Goal: Task Accomplishment & Management: Complete application form

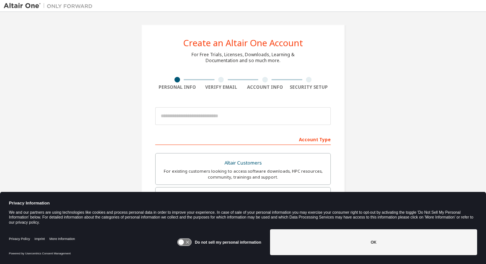
click at [184, 244] on icon at bounding box center [182, 243] width 6 height 6
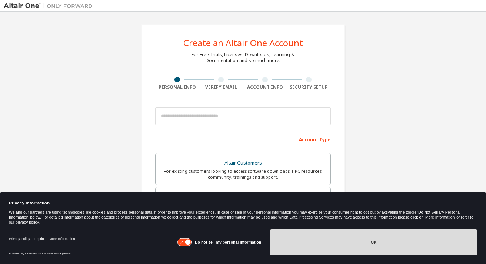
click at [343, 241] on button "OK" at bounding box center [373, 243] width 207 height 26
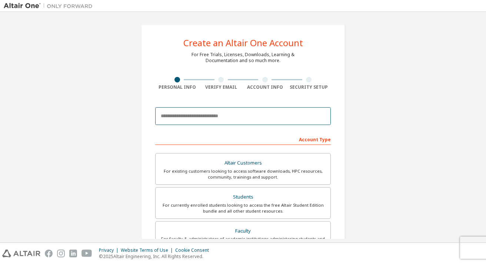
click at [243, 120] on input "email" at bounding box center [243, 116] width 176 height 18
type input "**********"
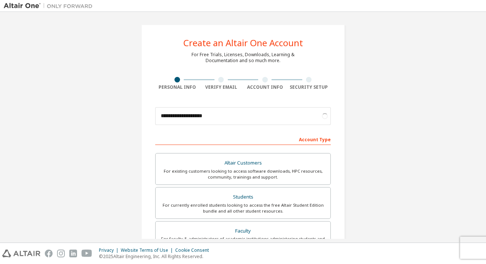
click at [113, 136] on div "**********" at bounding box center [243, 212] width 479 height 392
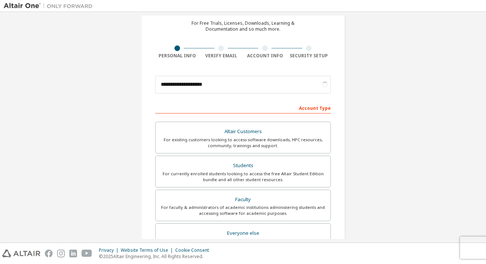
scroll to position [36, 0]
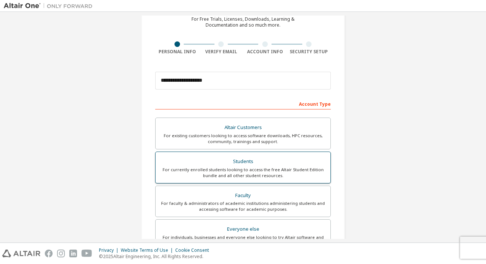
click at [222, 167] on div "For currently enrolled students looking to access the free Altair Student Editi…" at bounding box center [243, 173] width 166 height 12
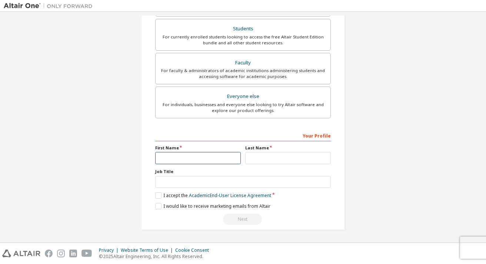
scroll to position [171, 0]
type input "******"
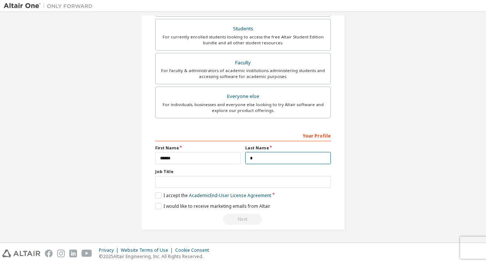
scroll to position [169, 0]
type input "******"
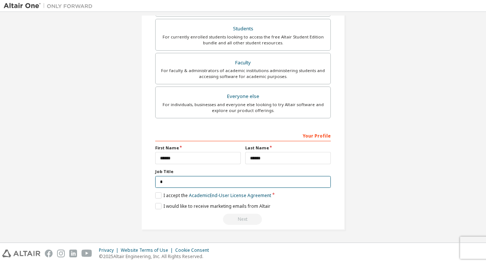
scroll to position [168, 0]
type input "*******"
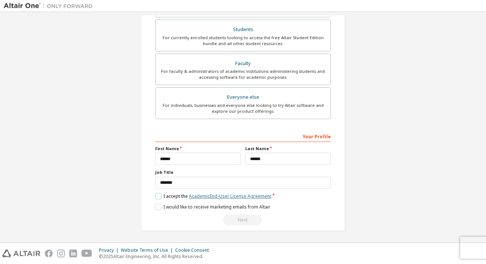
click at [195, 197] on link "Academic End-User License Agreement" at bounding box center [230, 196] width 82 height 6
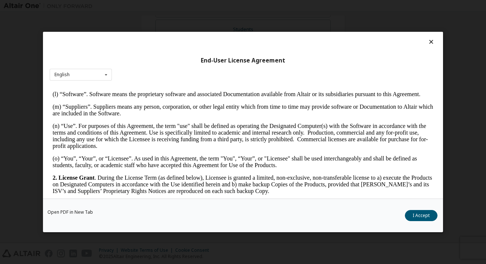
scroll to position [405, 0]
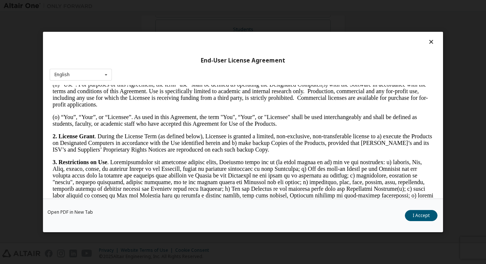
click at [427, 39] on icon at bounding box center [431, 42] width 8 height 7
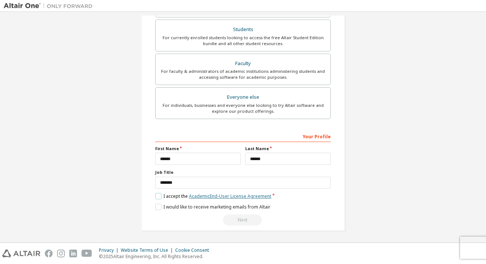
click at [211, 194] on link "Academic End-User License Agreement" at bounding box center [230, 196] width 82 height 6
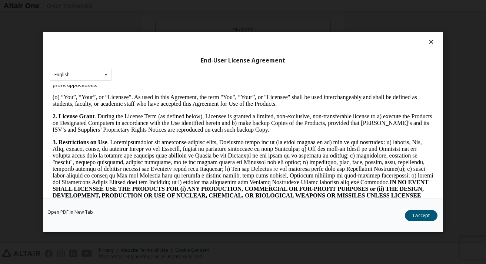
scroll to position [462, 0]
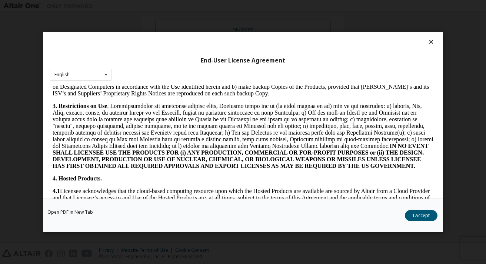
click at [423, 50] on div "End-User License Agreement English English" at bounding box center [243, 115] width 400 height 167
click at [427, 40] on icon at bounding box center [431, 42] width 8 height 7
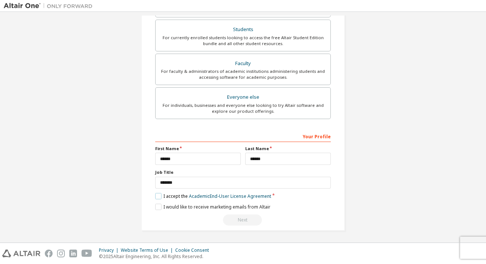
click at [157, 197] on label "I accept the Academic End-User License Agreement" at bounding box center [213, 196] width 116 height 6
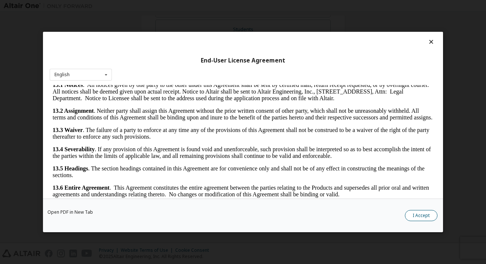
scroll to position [1217, 0]
click at [408, 215] on button "I Accept" at bounding box center [421, 215] width 33 height 11
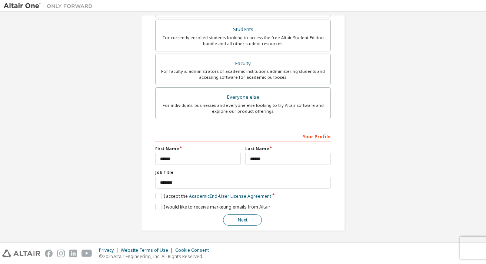
click at [227, 219] on button "Next" at bounding box center [242, 220] width 39 height 11
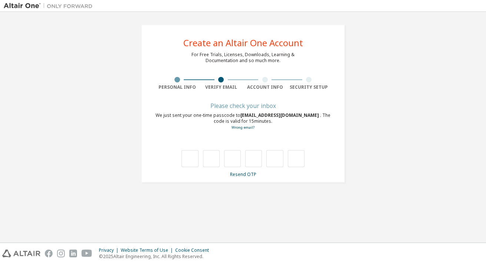
click at [156, 131] on div "Please check your inbox We just sent your one-time passcode to [EMAIL_ADDRESS][…" at bounding box center [243, 141] width 176 height 74
click at [191, 163] on input "text" at bounding box center [189, 158] width 17 height 17
paste input "*"
type input "*"
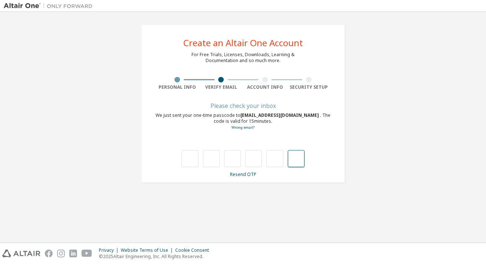
type input "*"
